Goal: Information Seeking & Learning: Learn about a topic

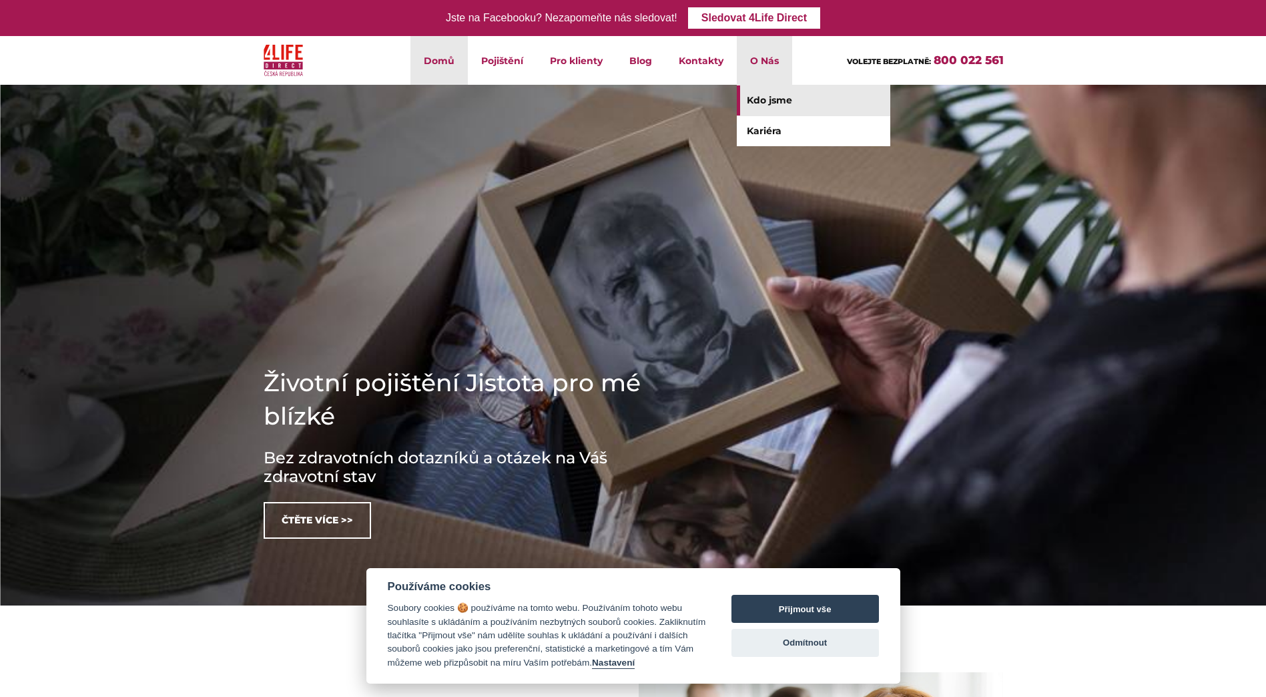
click at [768, 101] on link "Kdo jsme" at bounding box center [814, 100] width 154 height 30
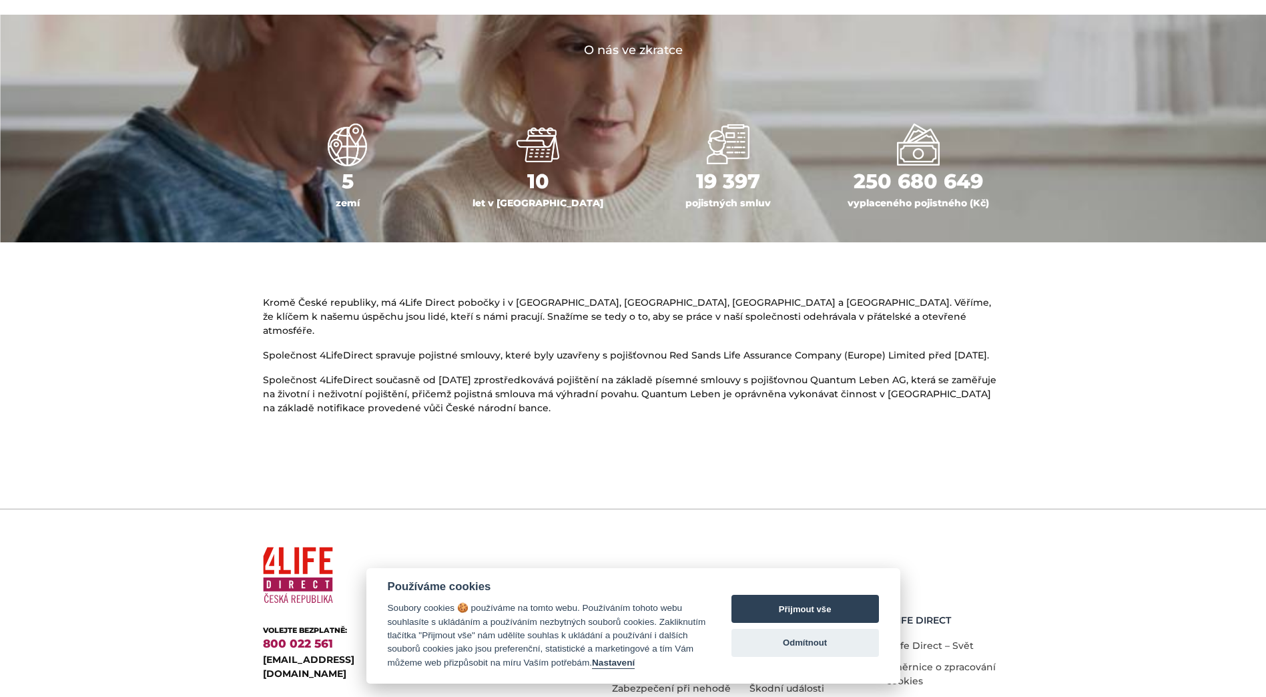
scroll to position [651, 0]
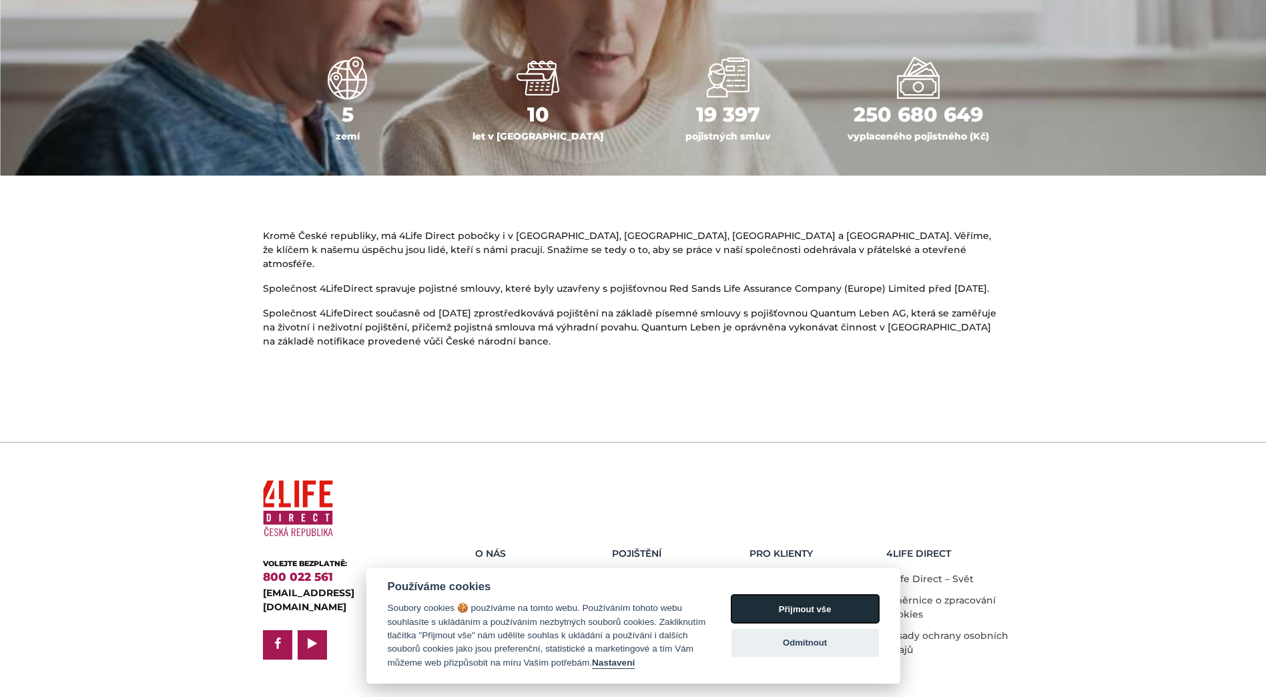
click at [828, 604] on button "Přijmout vše" at bounding box center [806, 609] width 148 height 28
checkbox input "true"
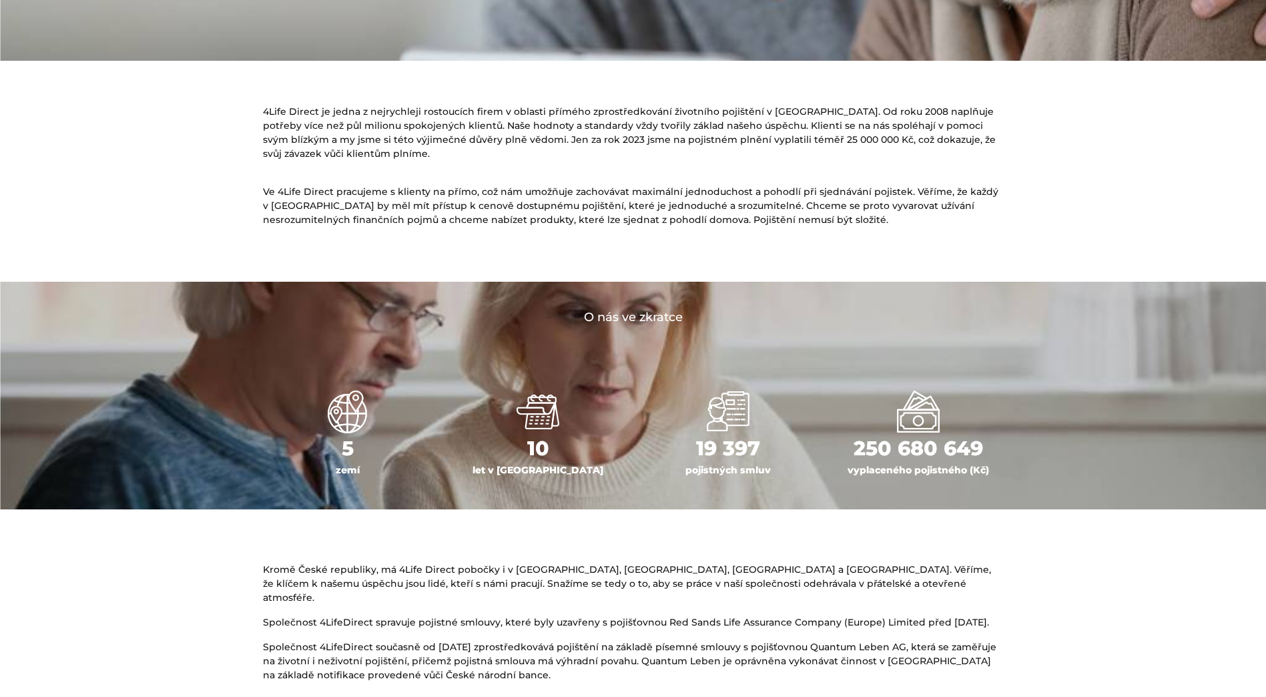
scroll to position [0, 0]
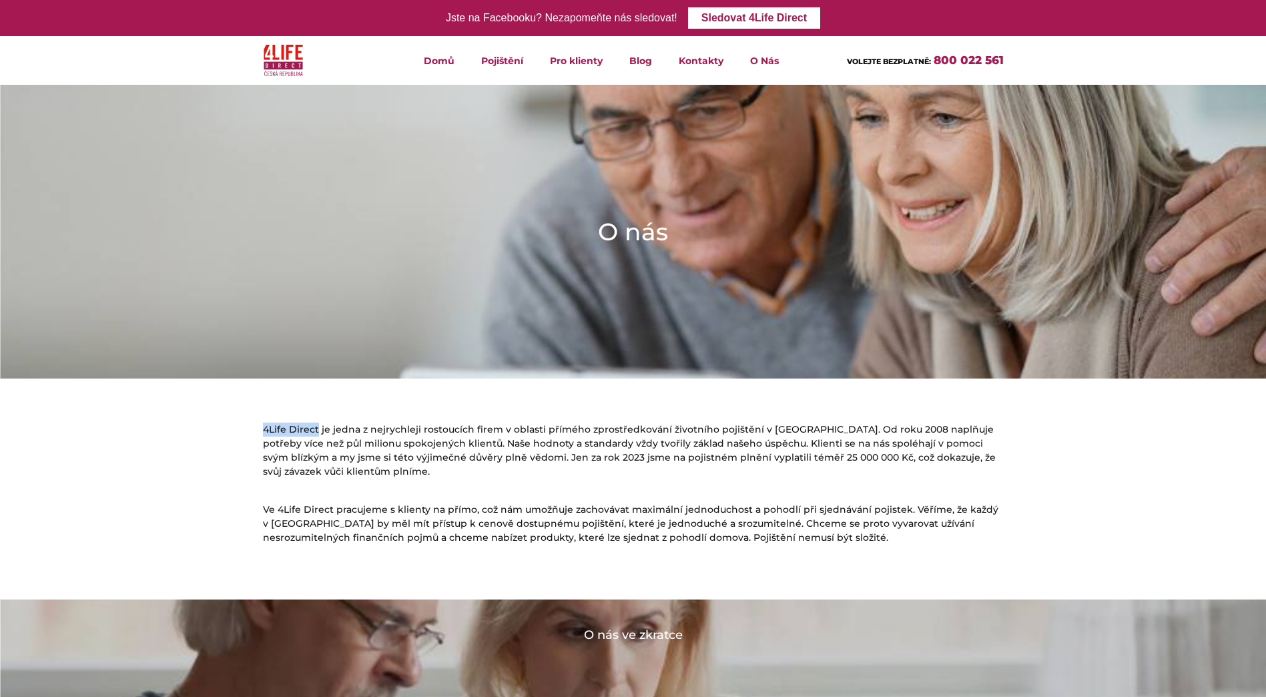
drag, startPoint x: 264, startPoint y: 427, endPoint x: 317, endPoint y: 427, distance: 52.7
click at [317, 427] on p "4Life Direct je jedna z nejrychleji rostoucích firem v oblasti přímého zprostře…" at bounding box center [633, 450] width 741 height 56
copy p "4Life Direct"
